Goal: Task Accomplishment & Management: Schedule New Meeting +

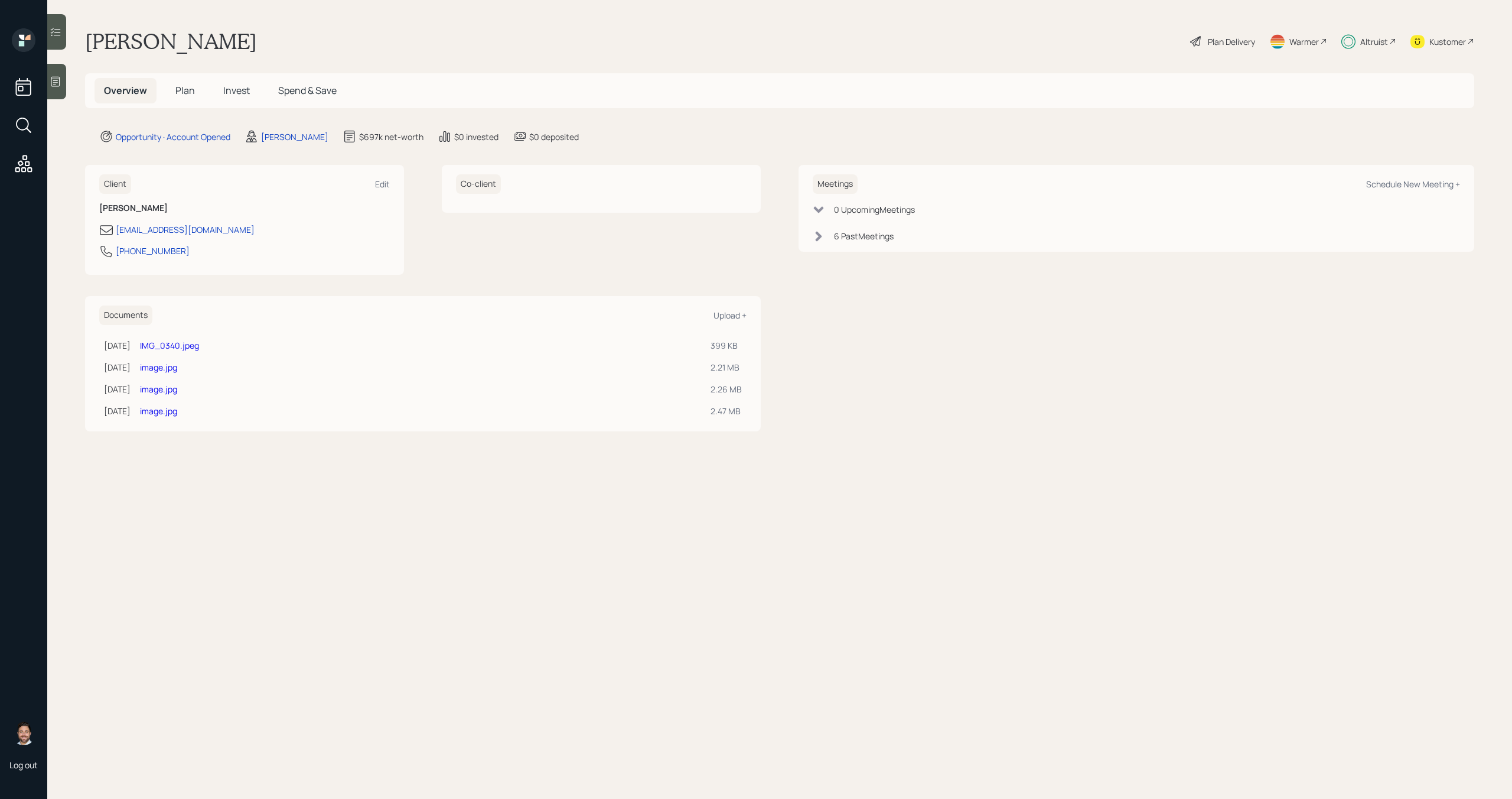
click at [177, 389] on link "image.jpg" at bounding box center [159, 389] width 37 height 11
click at [1382, 188] on div "Schedule New Meeting +" at bounding box center [1413, 183] width 94 height 11
select select "bffa7908-1b2a-4c79-9bb6-f0ec9aed22d3"
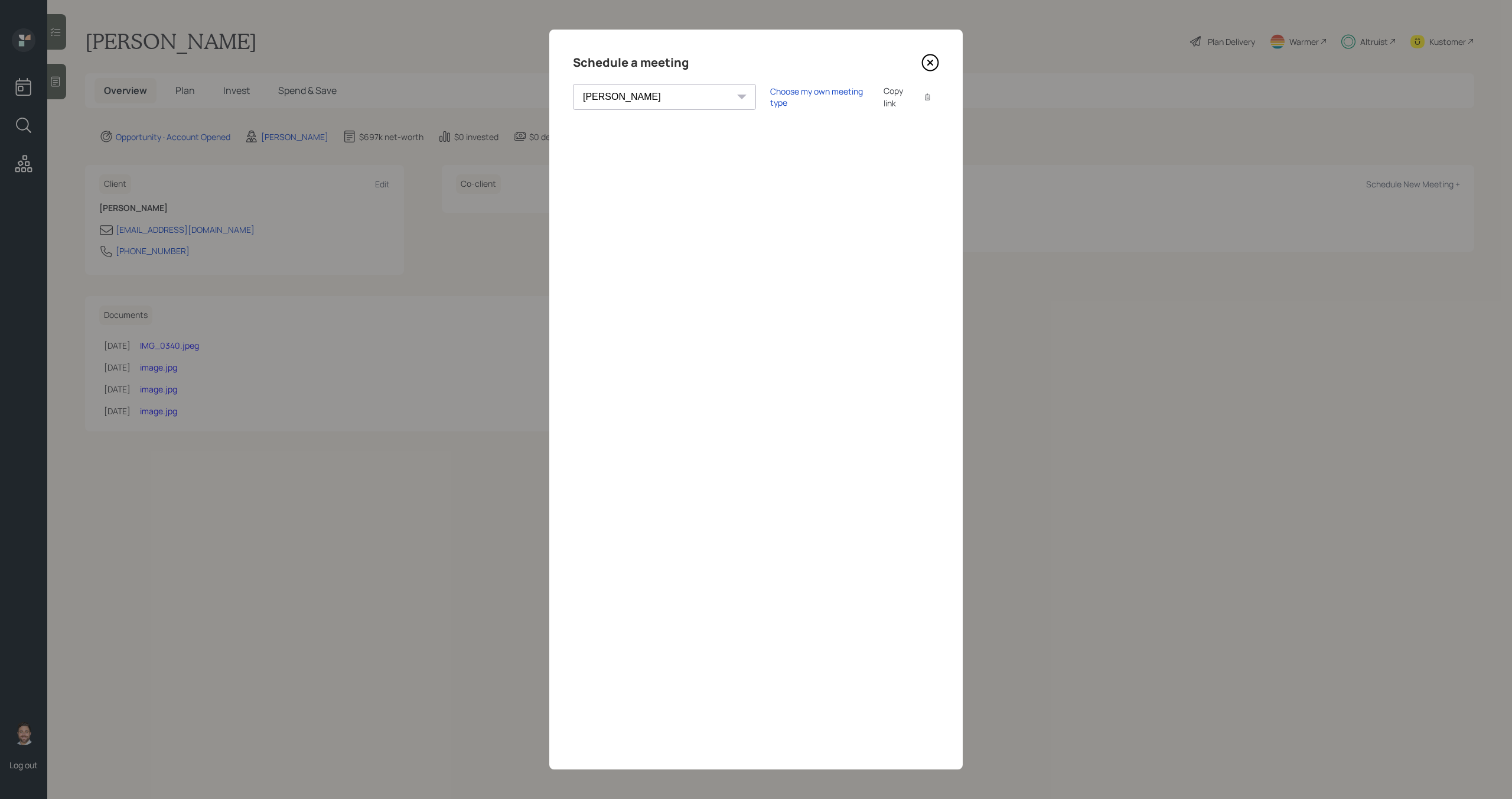
click at [934, 59] on icon at bounding box center [930, 63] width 18 height 18
